Goal: Transaction & Acquisition: Purchase product/service

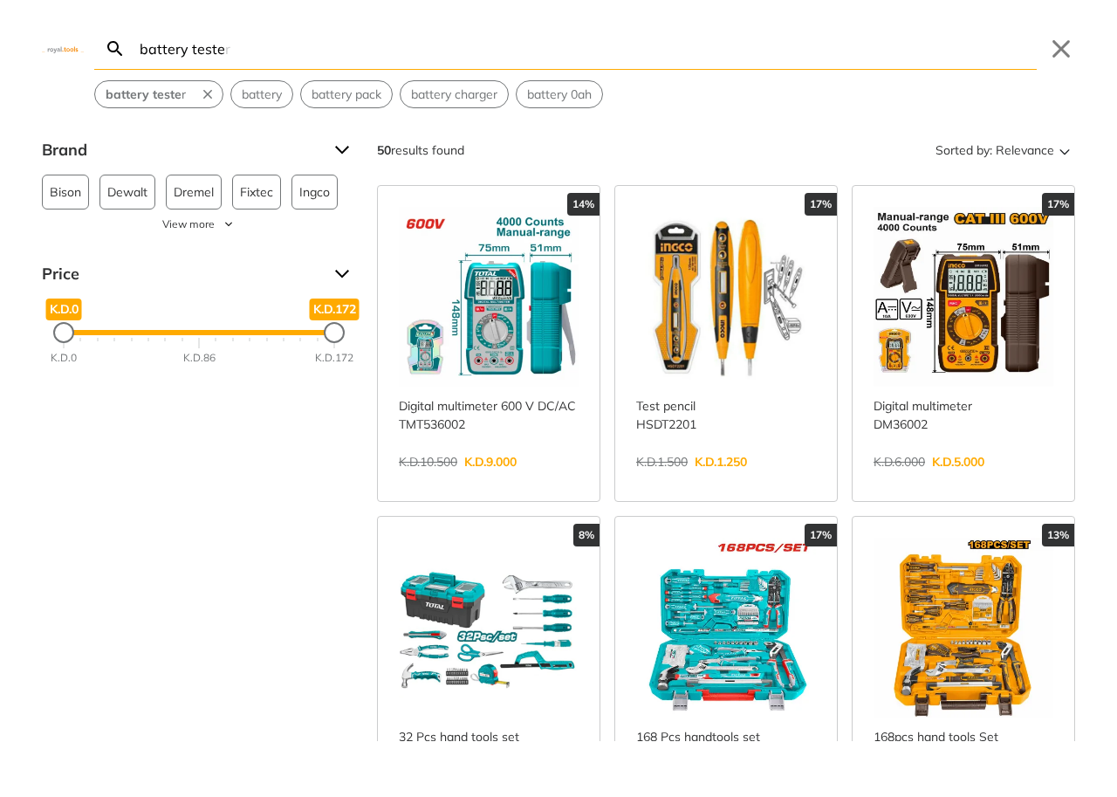
click at [983, 480] on link "View more →" at bounding box center [964, 480] width 180 height 0
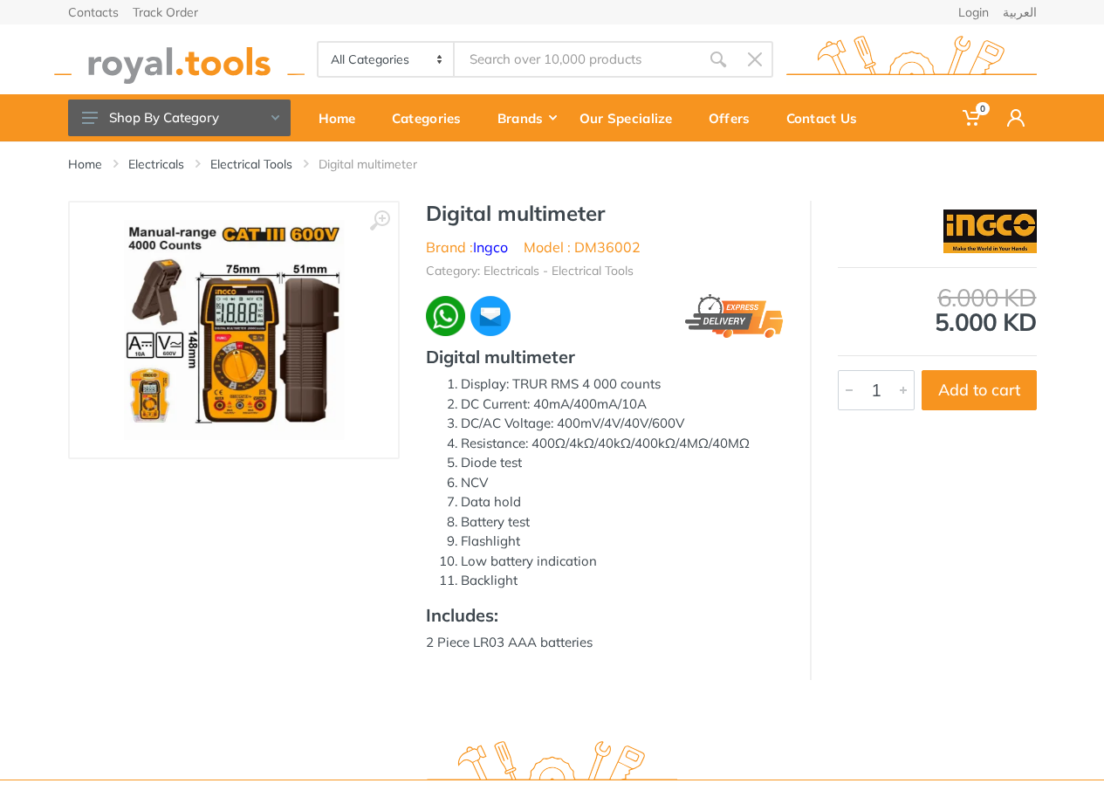
type input "battery teste"
click at [281, 346] on img at bounding box center [234, 330] width 220 height 220
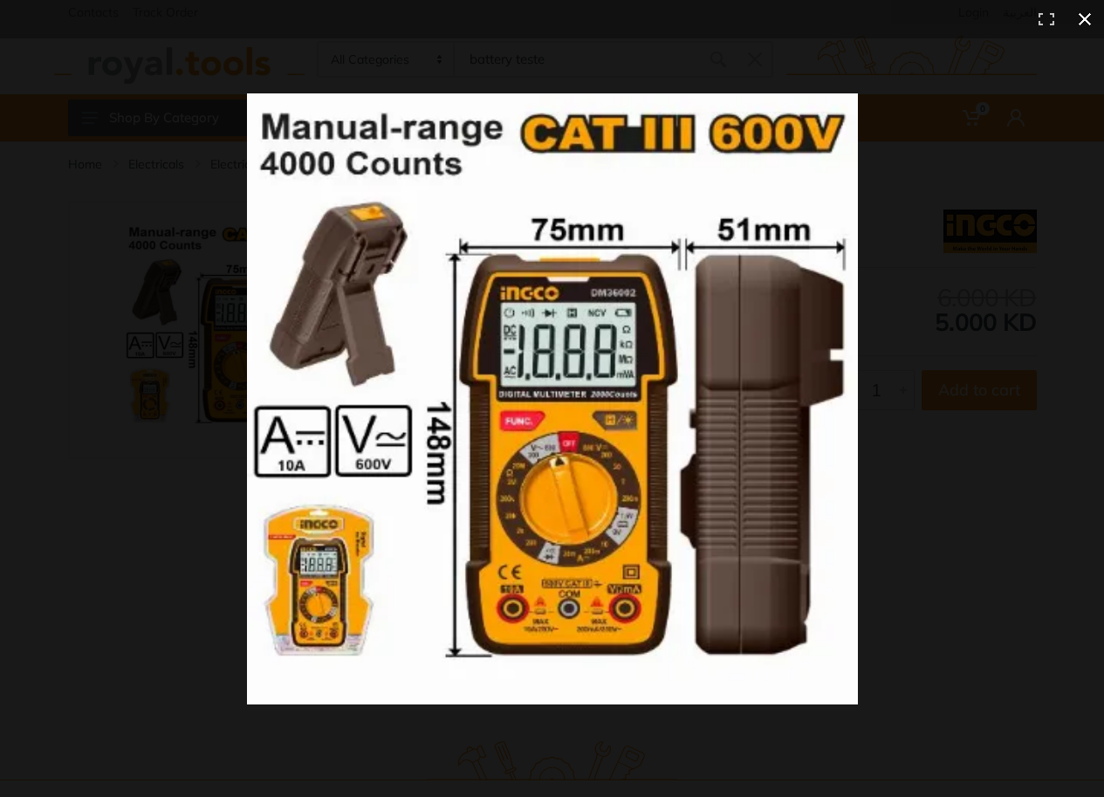
click at [1075, 469] on div at bounding box center [715, 431] width 936 height 676
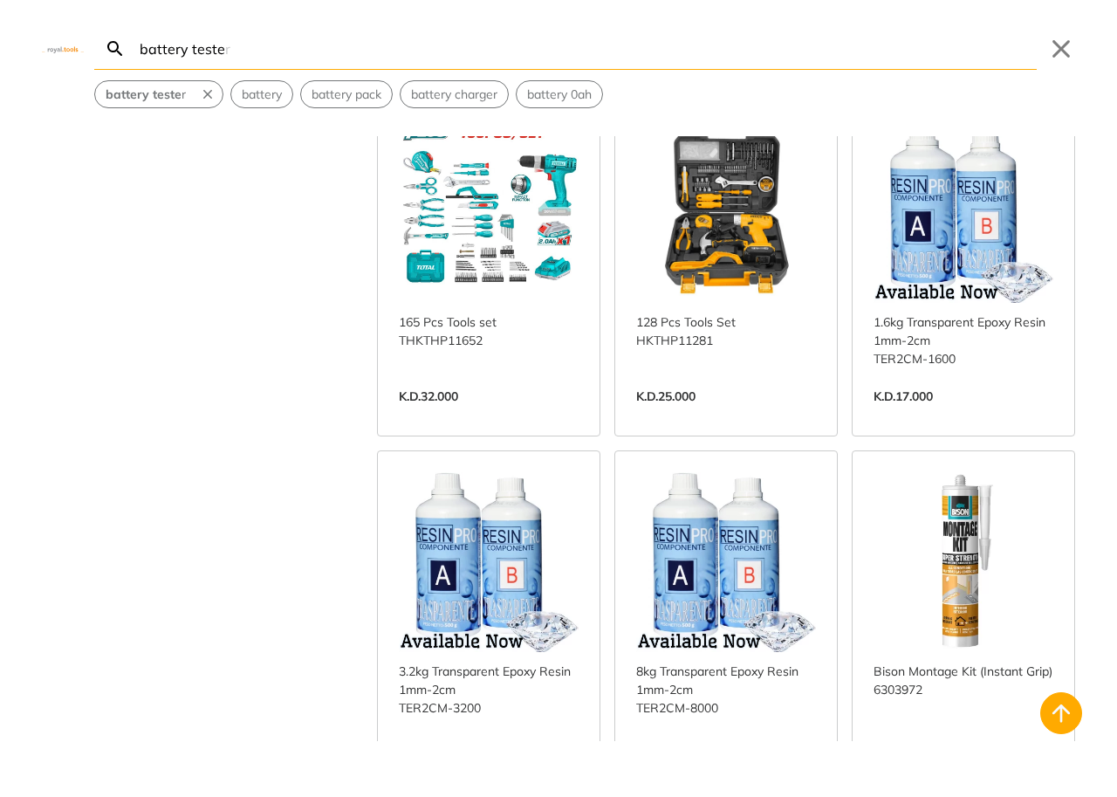
scroll to position [3927, 0]
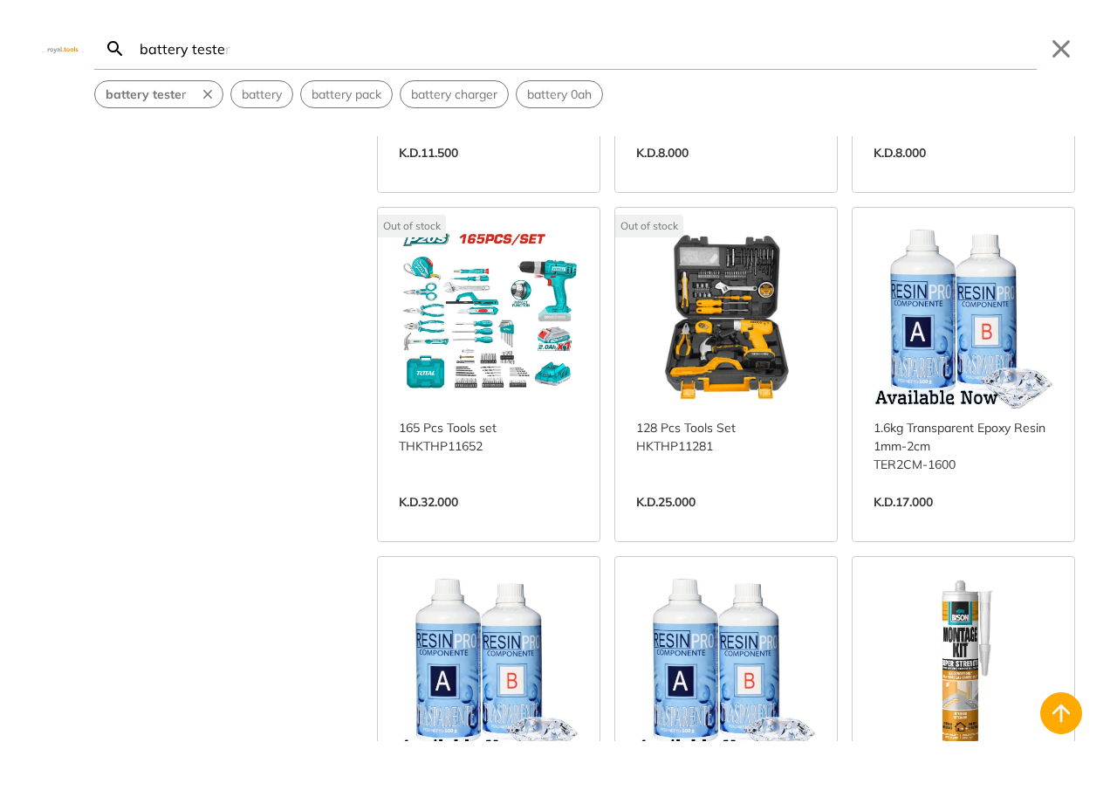
scroll to position [3544, 0]
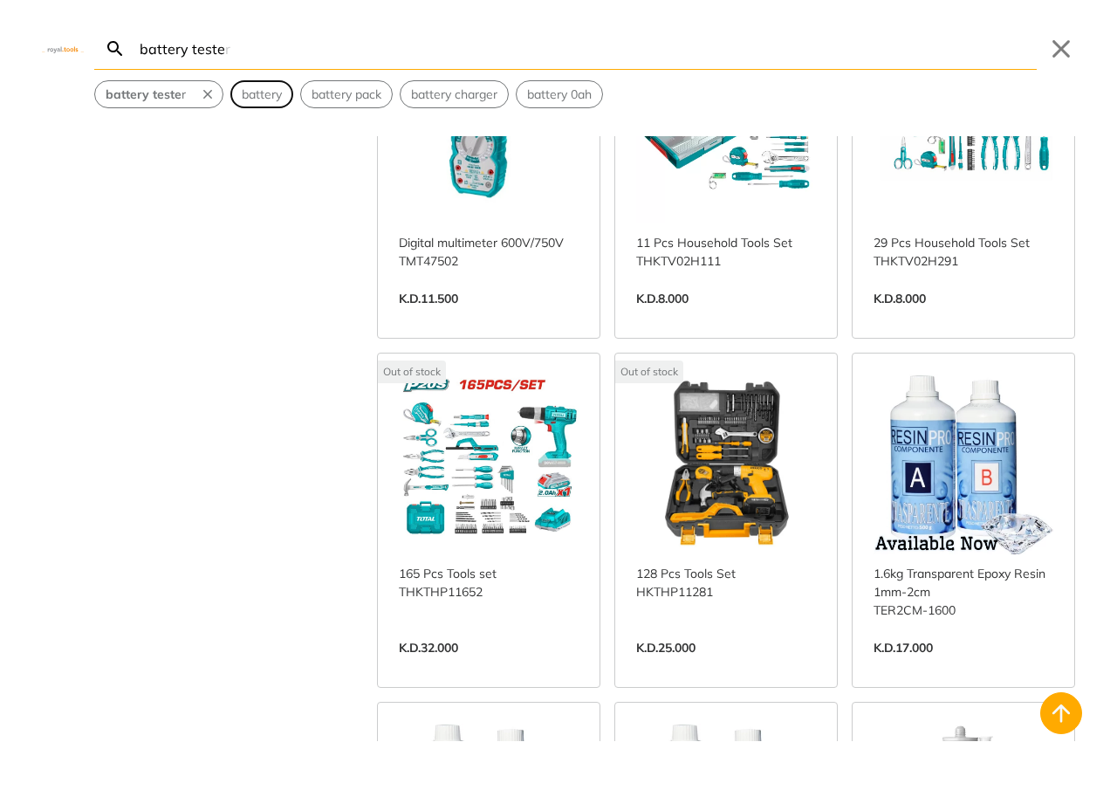
click at [252, 97] on span "battery" at bounding box center [262, 95] width 40 height 18
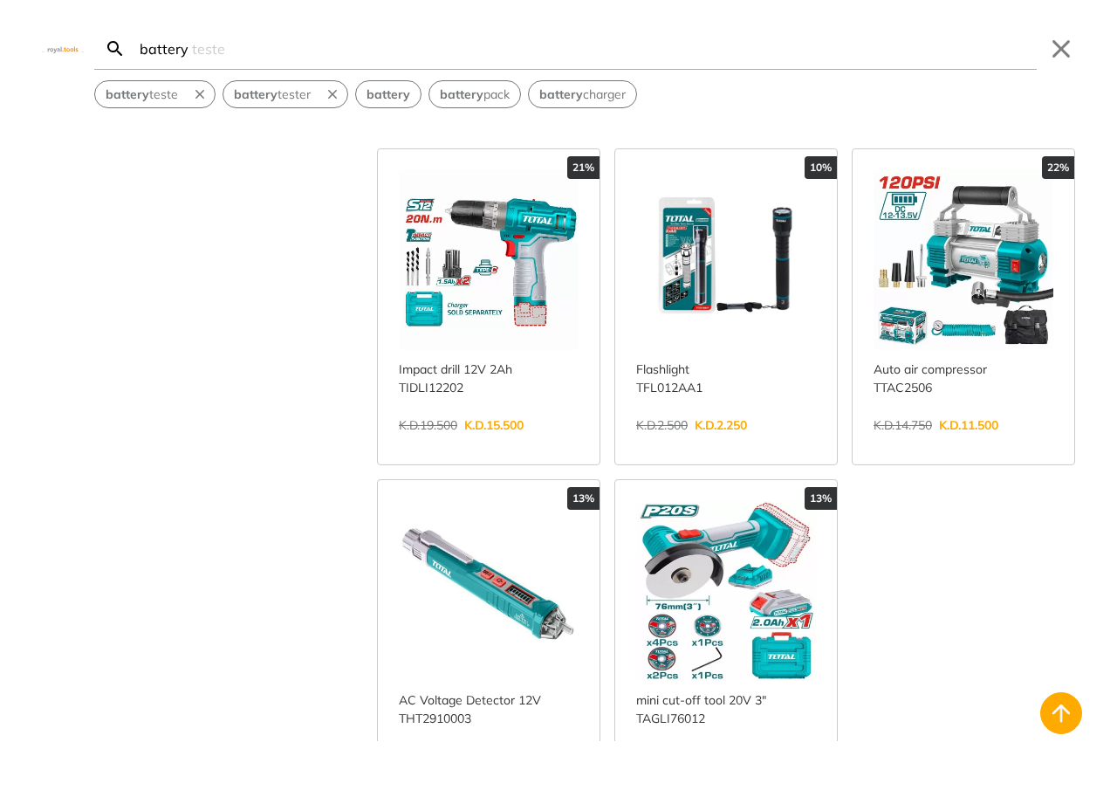
scroll to position [1832, 0]
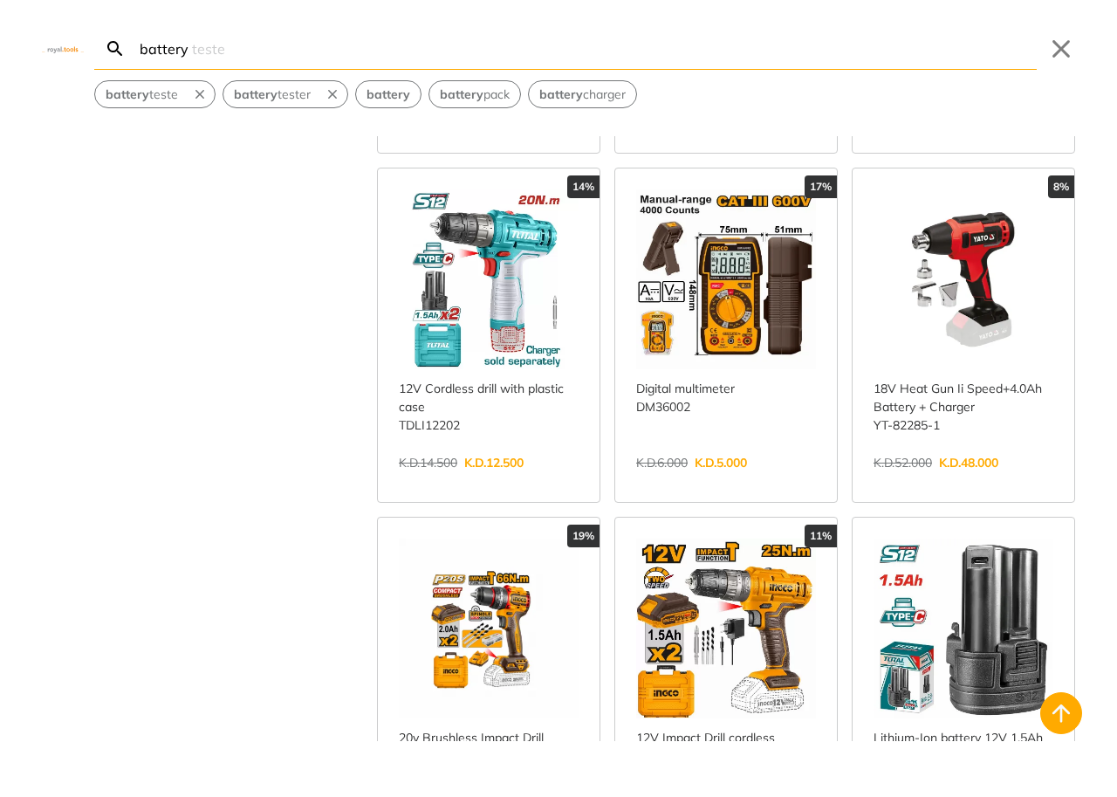
scroll to position [3840, 0]
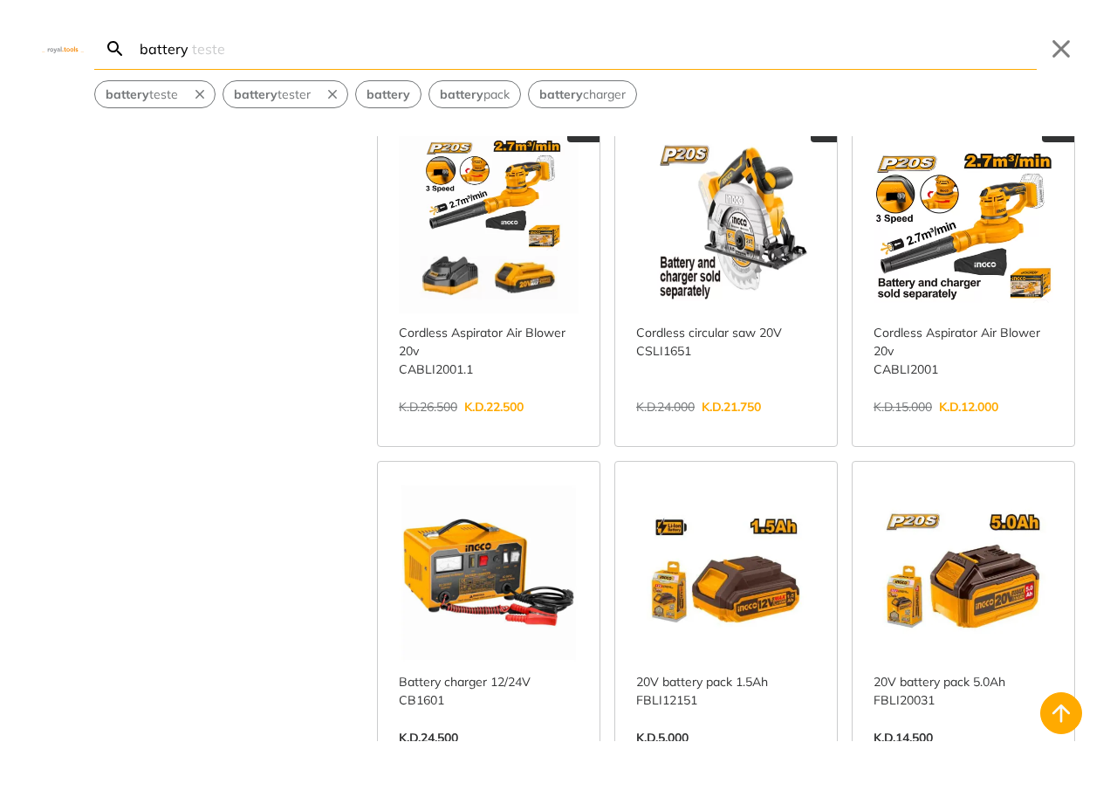
scroll to position [5934, 0]
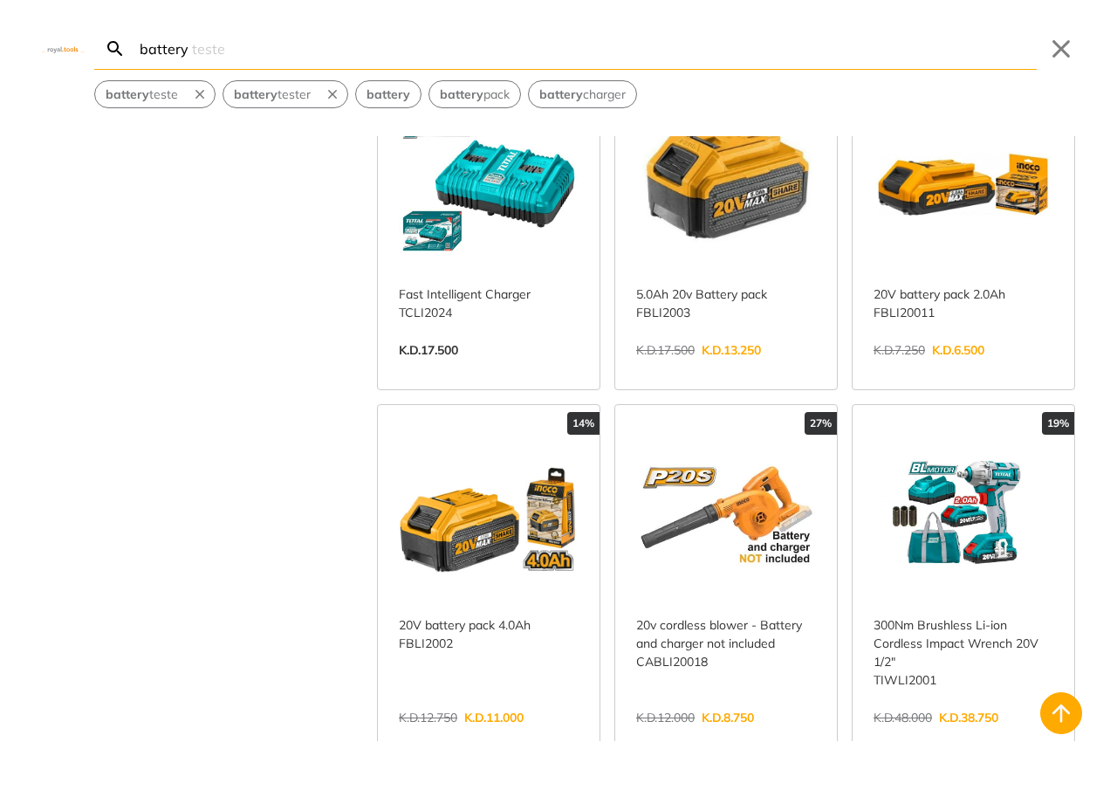
scroll to position [873, 0]
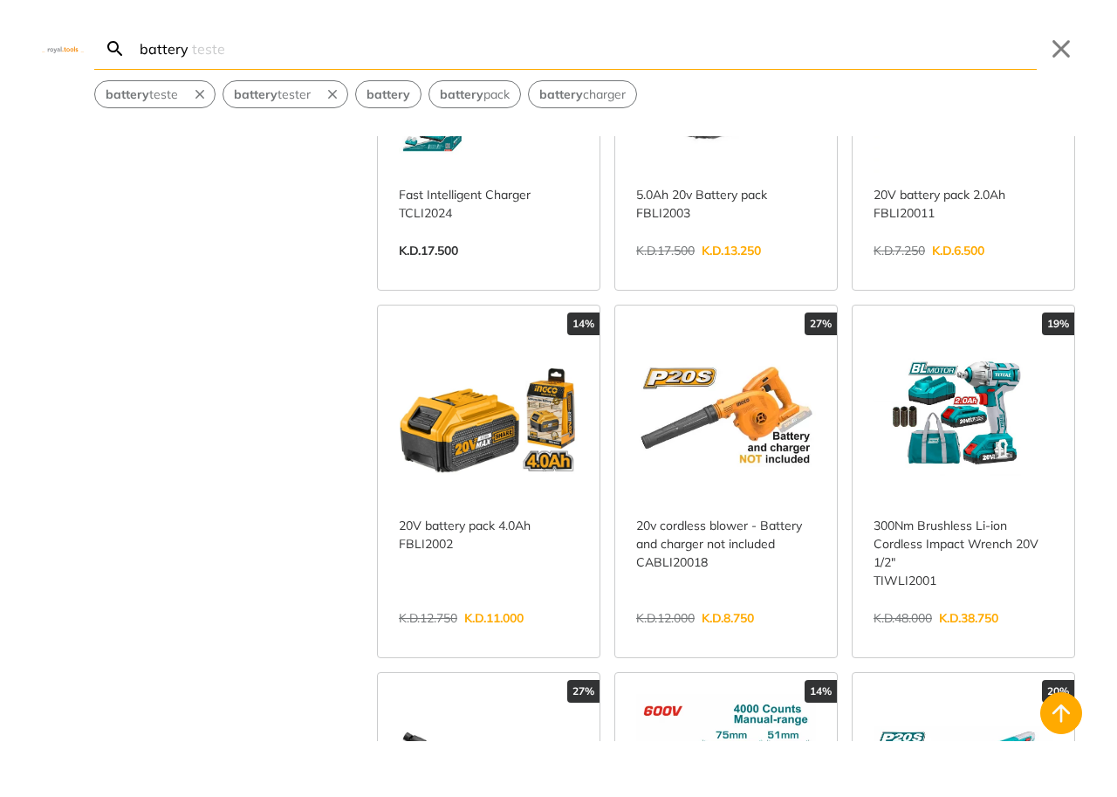
click at [757, 636] on link "View more →" at bounding box center [726, 636] width 180 height 0
